Goal: Download file/media

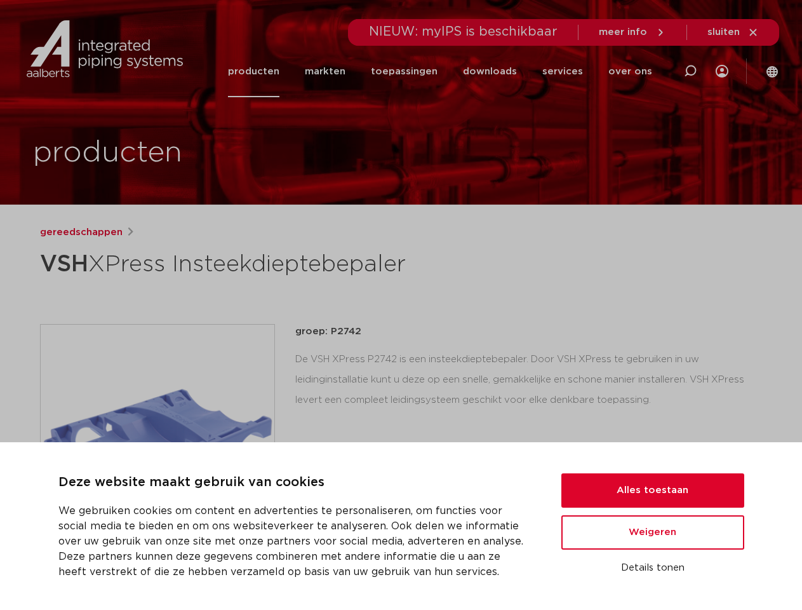
click at [401, 305] on div "gereedschappen VSH XPress Insteekdieptebepaler groep: P2742 lees meer [PERSON_N…" at bounding box center [401, 514] width 743 height 578
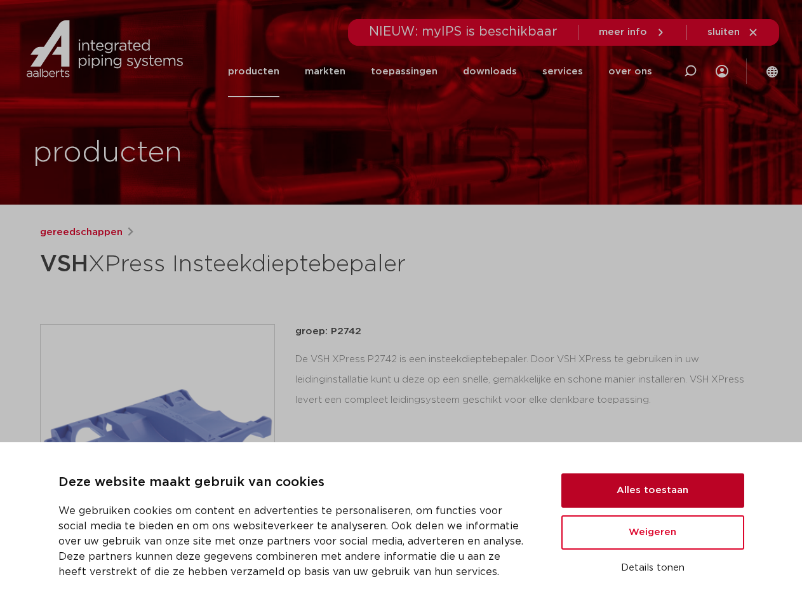
click at [653, 490] on button "Alles toestaan" at bounding box center [652, 490] width 183 height 34
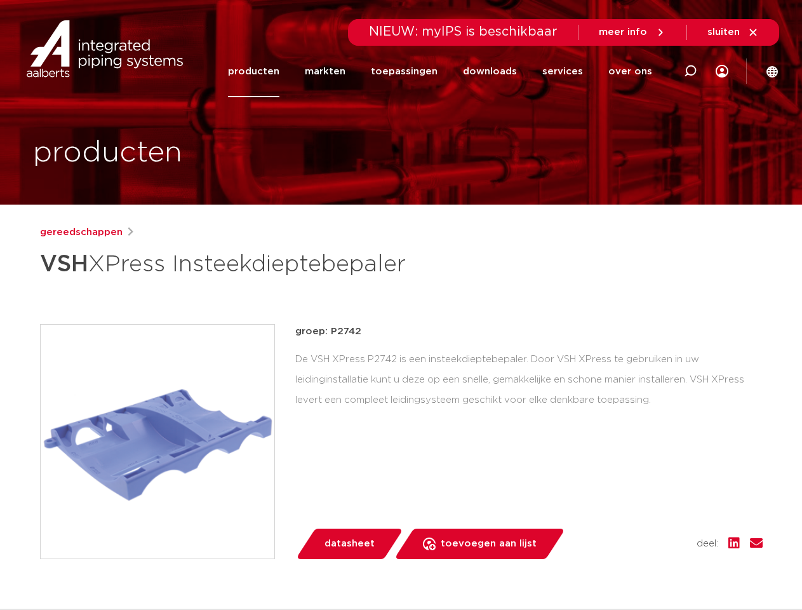
click at [653, 532] on div "datasheet toevoegen aan lijst opslaan in my IPS verwijder uit lijst deel:" at bounding box center [533, 543] width 457 height 30
click at [653, 568] on div "gereedschappen VSH XPress Insteekdieptebepaler groep: P2742 lees meer [PERSON_N…" at bounding box center [401, 514] width 743 height 578
click at [690, 71] on icon at bounding box center [690, 70] width 15 height 15
click at [733, 32] on span "sluiten" at bounding box center [723, 32] width 32 height 10
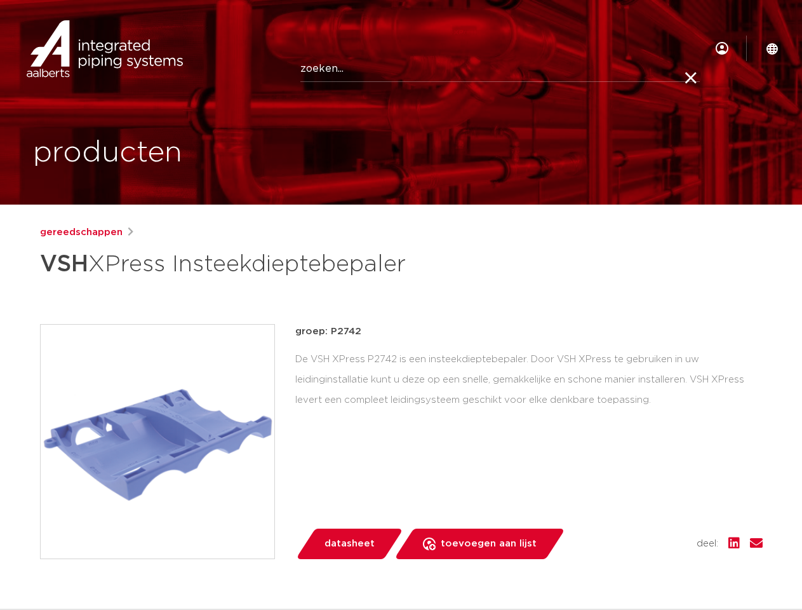
click at [157, 441] on img at bounding box center [158, 441] width 234 height 234
